Goal: Find specific page/section: Find specific page/section

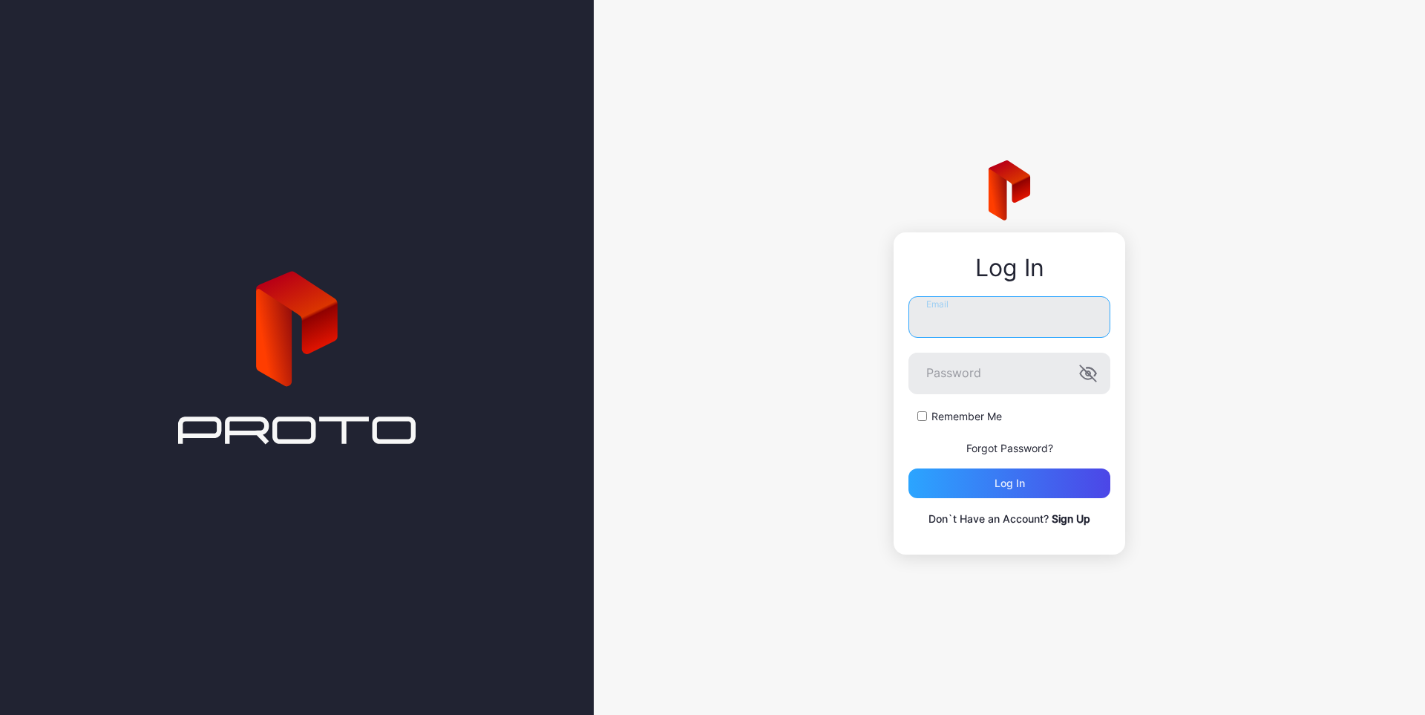
type input "**********"
click at [956, 413] on label "Remember Me" at bounding box center [966, 416] width 71 height 15
click at [986, 473] on div "Log in" at bounding box center [1009, 483] width 202 height 30
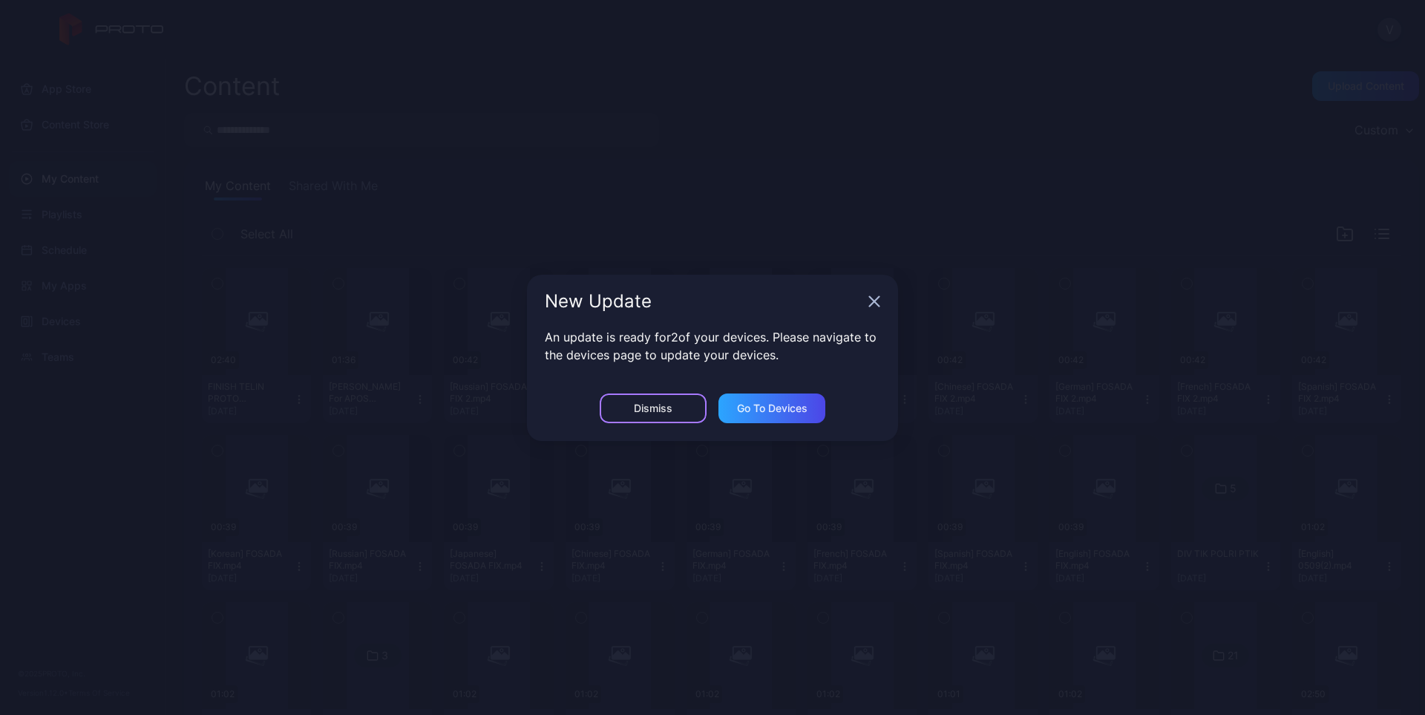
click at [668, 409] on div "Dismiss" at bounding box center [653, 408] width 39 height 12
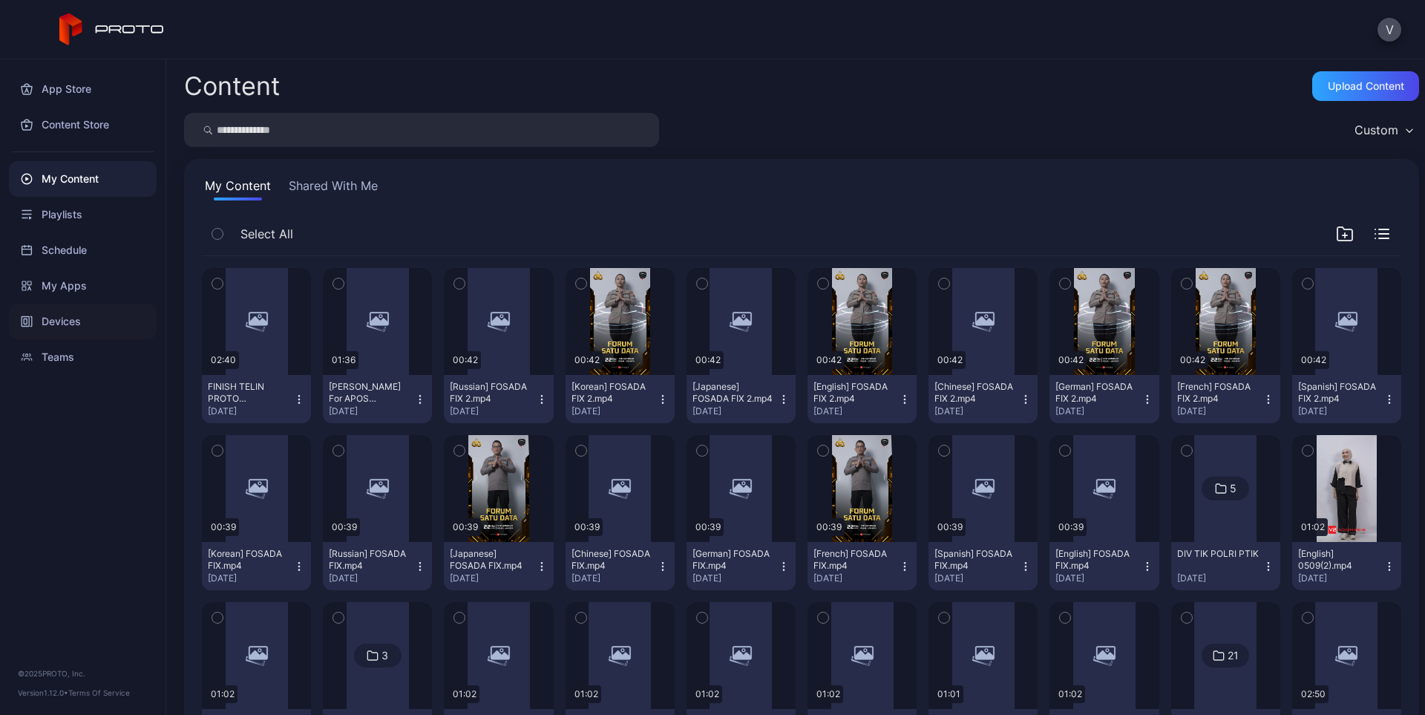
click at [73, 316] on div "Devices" at bounding box center [83, 322] width 148 height 36
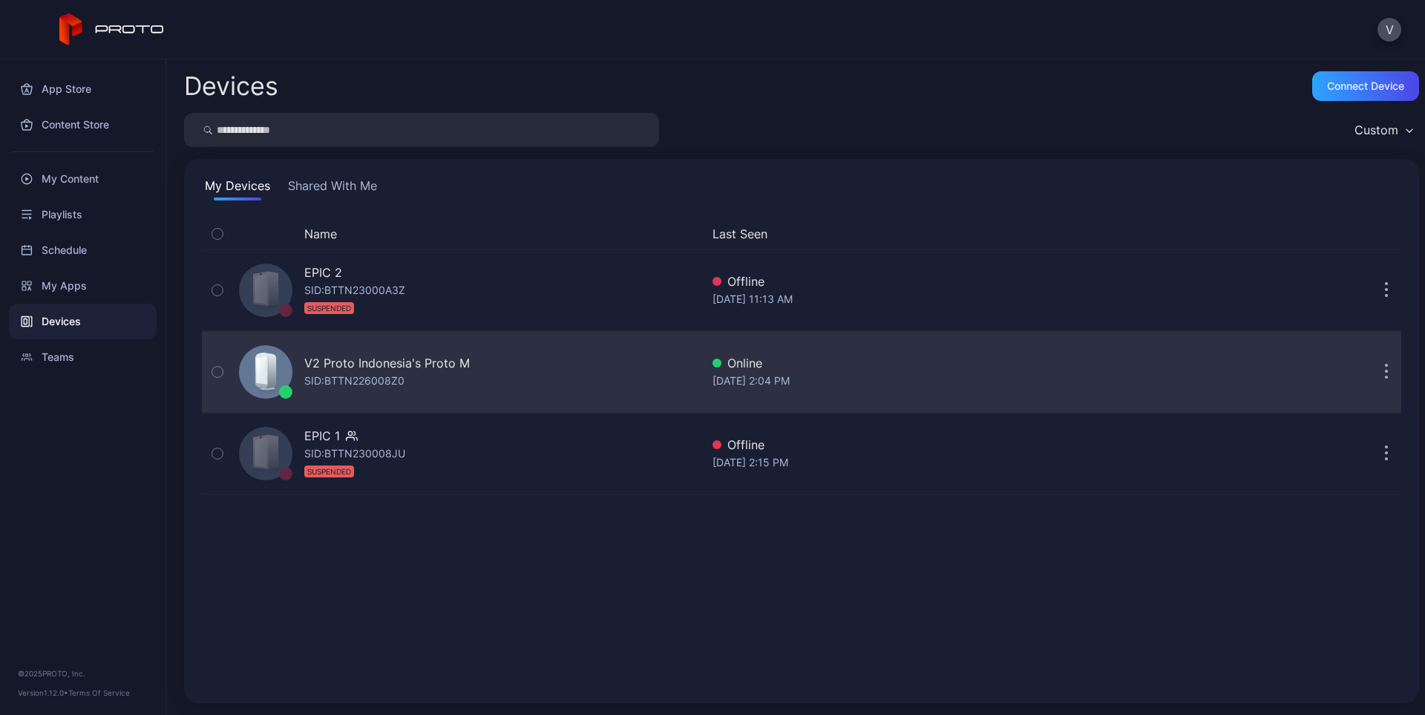
click at [398, 361] on div "V2 Proto Indonesia's Proto M" at bounding box center [386, 363] width 165 height 18
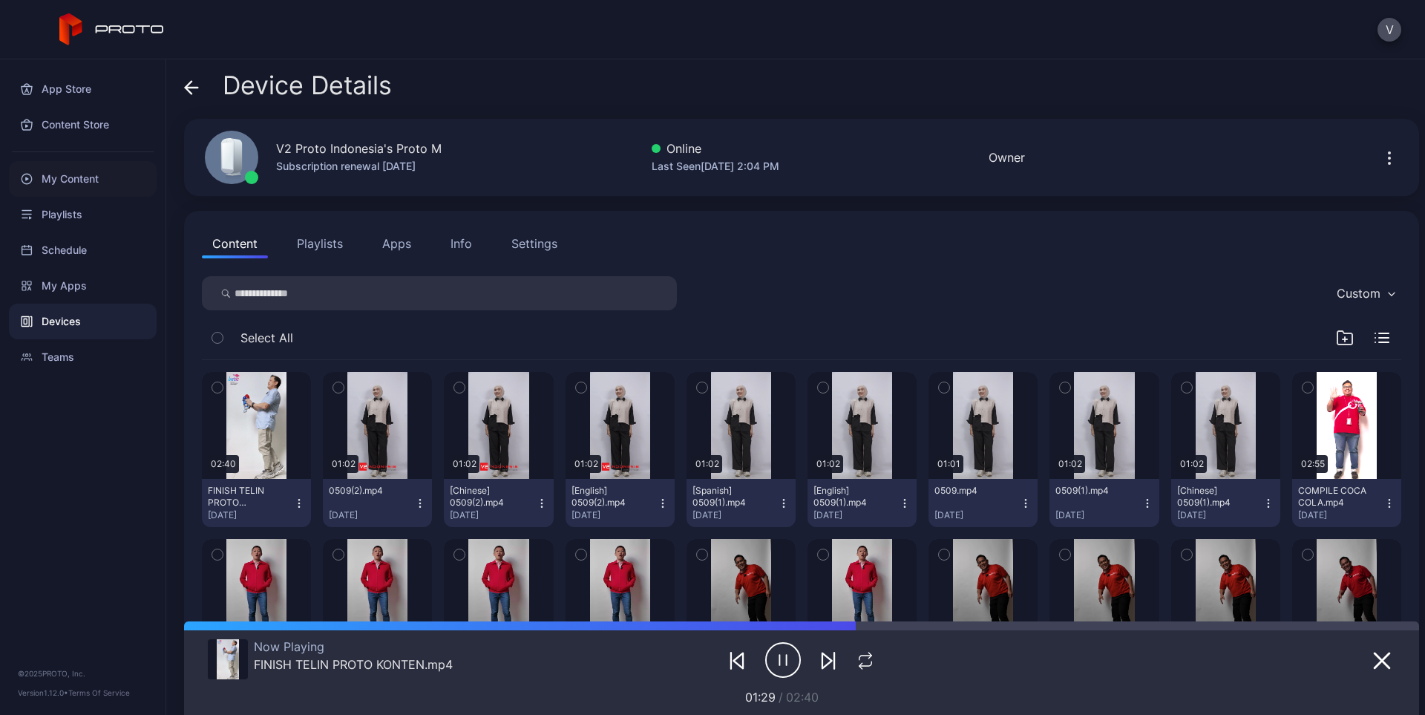
click at [107, 182] on div "My Content" at bounding box center [83, 179] width 148 height 36
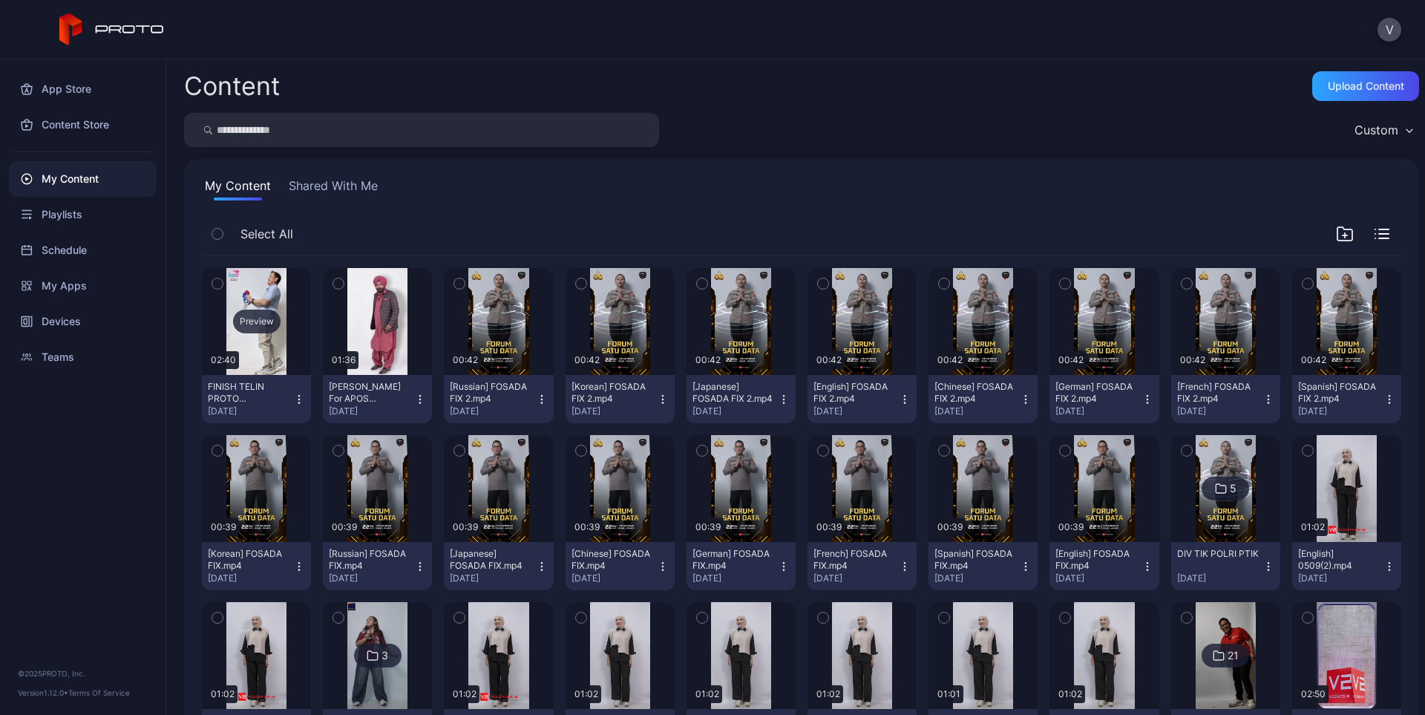
click at [266, 327] on div "Preview" at bounding box center [256, 321] width 47 height 24
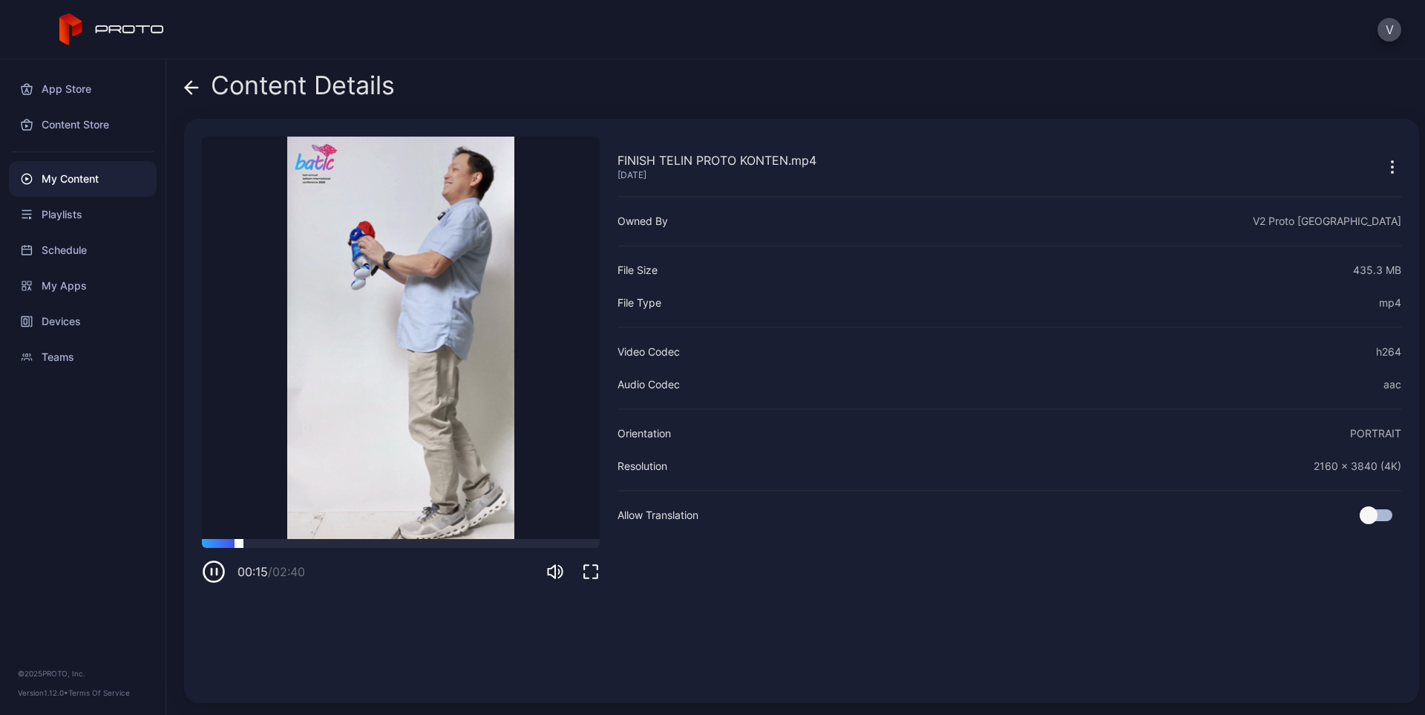
click at [508, 541] on div at bounding box center [401, 543] width 398 height 9
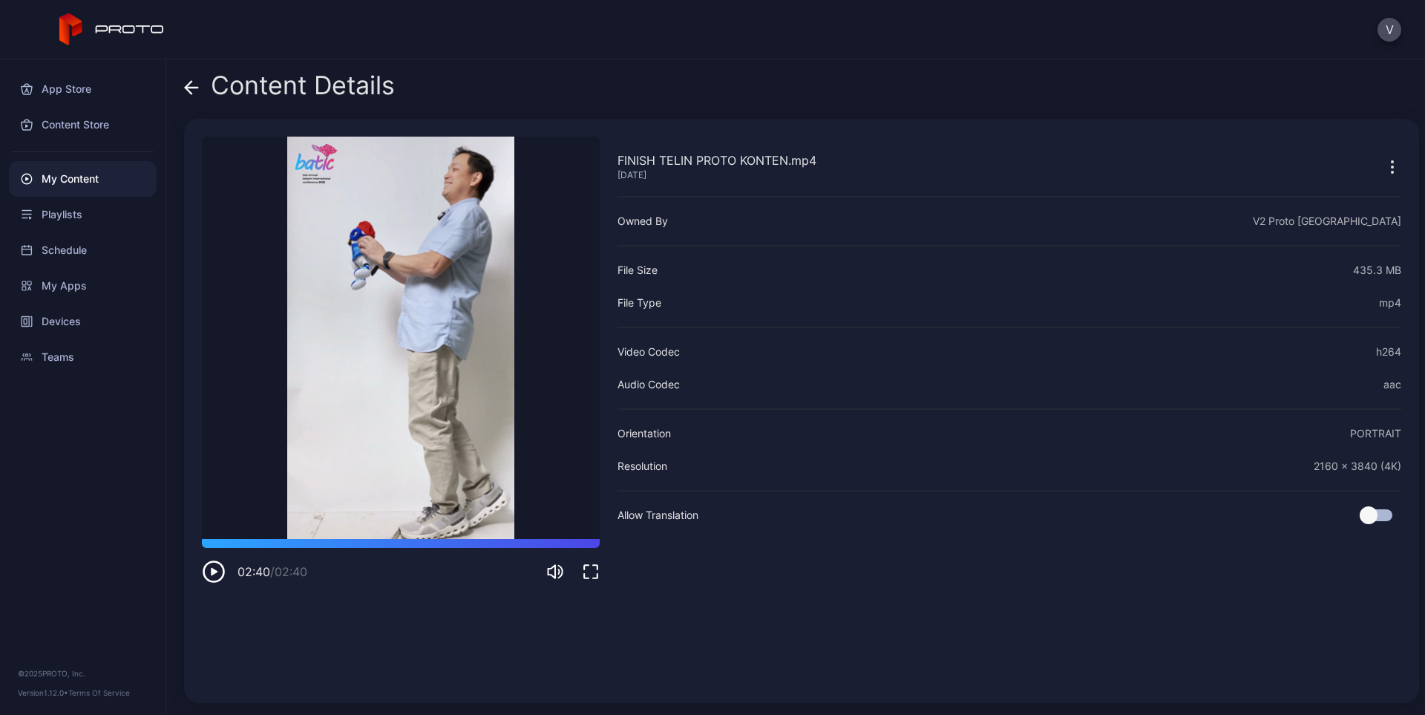
click at [188, 91] on icon at bounding box center [189, 87] width 6 height 13
